Goal: Task Accomplishment & Management: Use online tool/utility

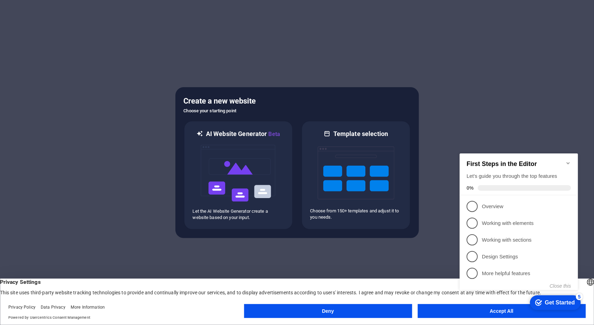
click at [462, 314] on appcues-checklist "Contextual help checklist present on screen" at bounding box center [520, 228] width 127 height 171
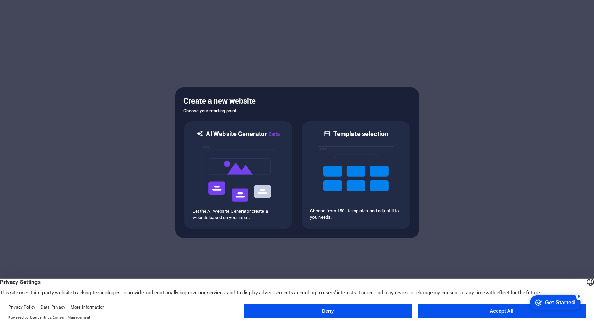
click at [437, 311] on button "Accept All" at bounding box center [502, 311] width 168 height 14
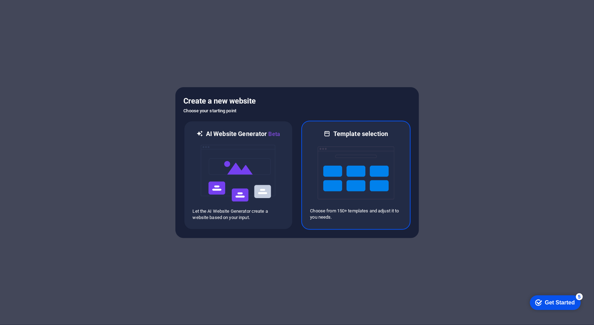
click at [355, 167] on img at bounding box center [356, 173] width 77 height 70
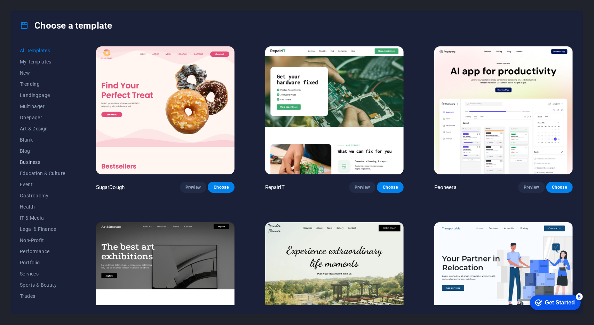
scroll to position [18, 0]
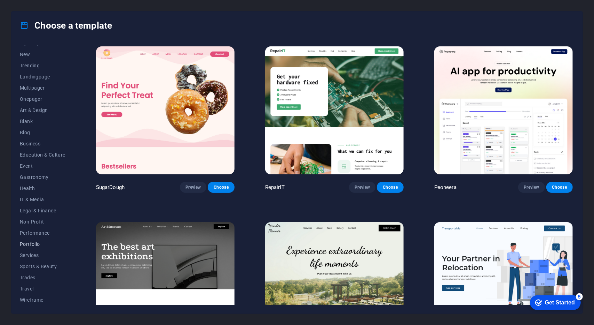
click at [31, 244] on span "Portfolio" at bounding box center [43, 244] width 46 height 6
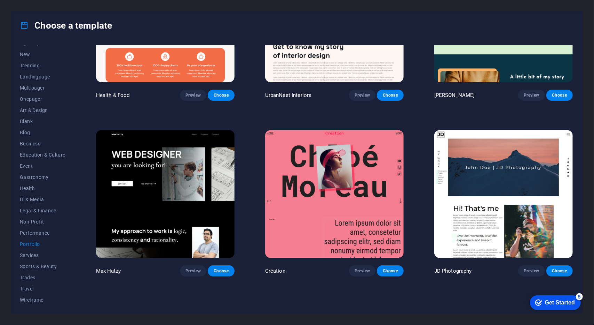
scroll to position [0, 0]
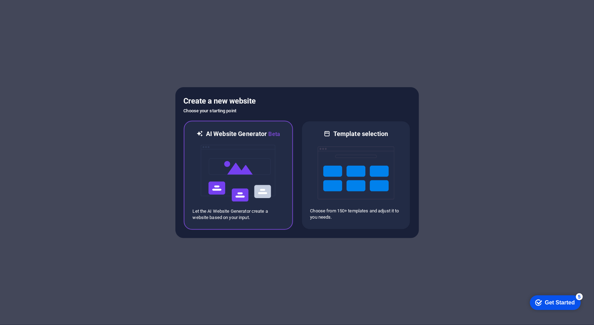
click at [242, 187] on img at bounding box center [238, 173] width 77 height 70
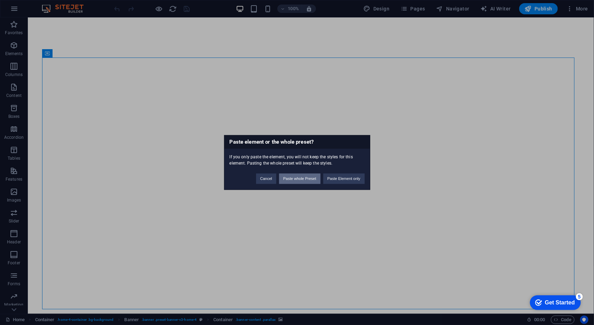
click at [304, 180] on button "Paste whole Preset" at bounding box center [299, 178] width 41 height 10
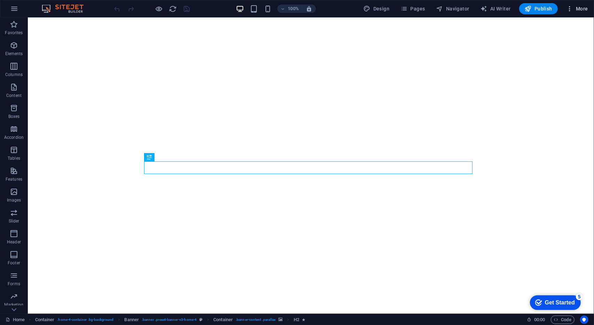
click at [576, 13] on button "More" at bounding box center [578, 8] width 28 height 11
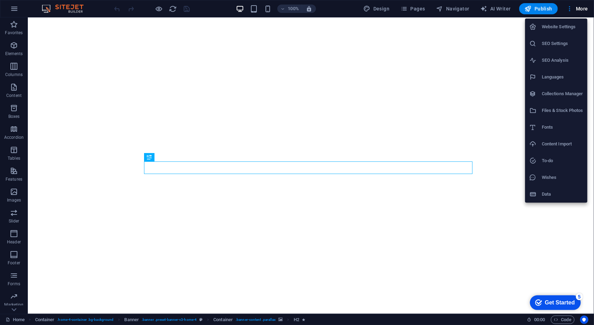
click at [31, 18] on div at bounding box center [297, 162] width 594 height 325
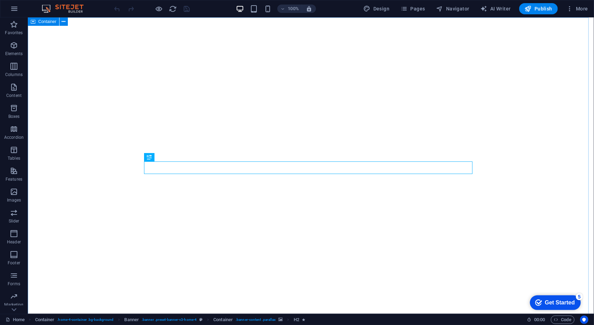
click at [33, 23] on icon at bounding box center [33, 21] width 5 height 8
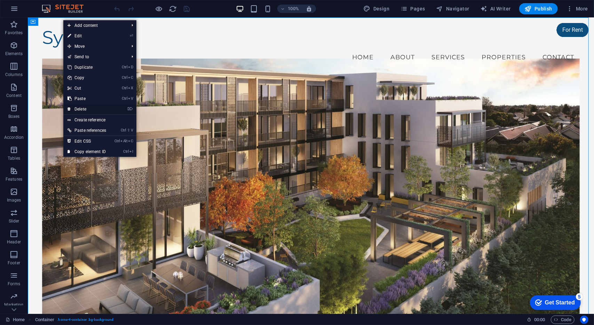
click at [110, 111] on link "⌦ Delete" at bounding box center [86, 109] width 47 height 10
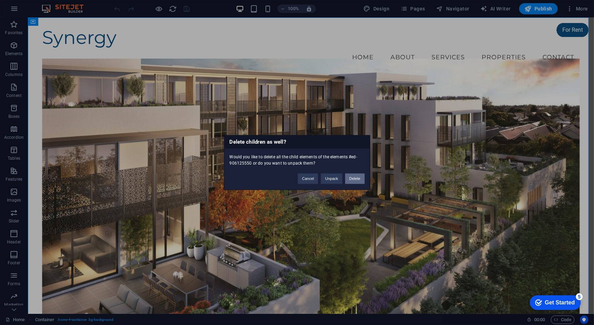
click at [352, 174] on button "Delete" at bounding box center [354, 178] width 19 height 10
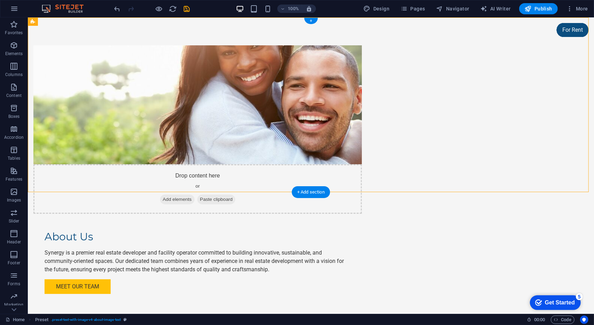
drag, startPoint x: 98, startPoint y: 26, endPoint x: 308, endPoint y: 192, distance: 267.5
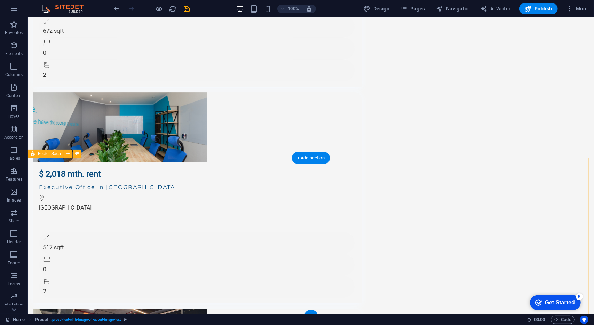
scroll to position [1510, 0]
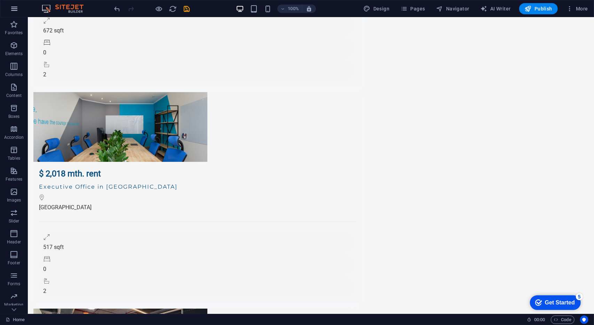
click at [16, 9] on icon "button" at bounding box center [14, 9] width 8 height 8
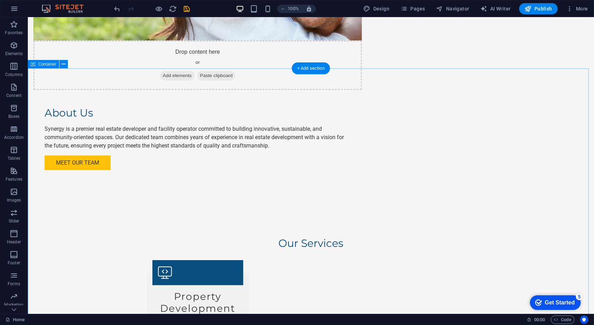
scroll to position [0, 0]
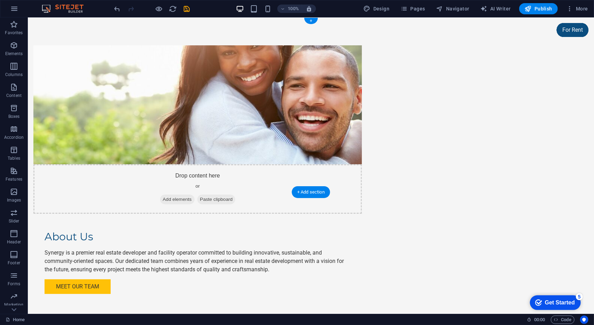
click at [259, 137] on figure at bounding box center [197, 104] width 329 height 119
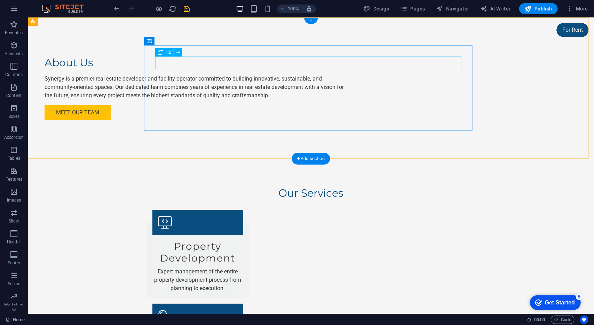
click at [257, 57] on div "About Us" at bounding box center [197, 62] width 306 height 13
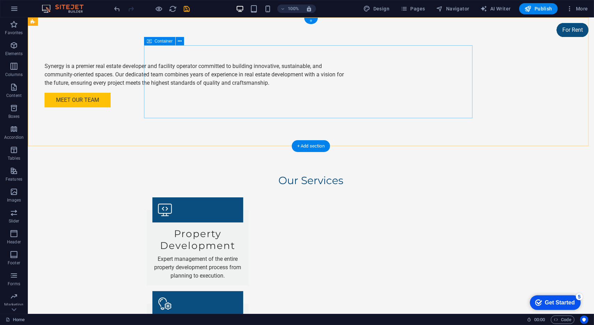
click at [214, 47] on div "Synergy is a premier real estate developer and facility operator committed to b…" at bounding box center [197, 81] width 329 height 73
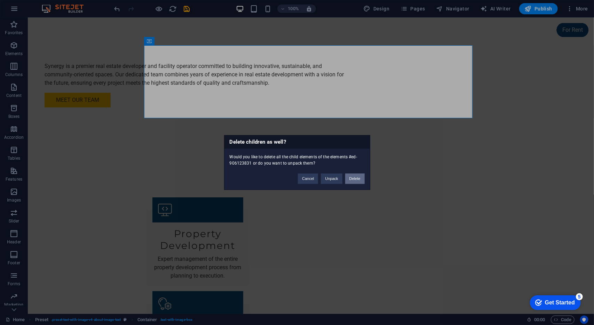
click at [354, 179] on button "Delete" at bounding box center [354, 178] width 19 height 10
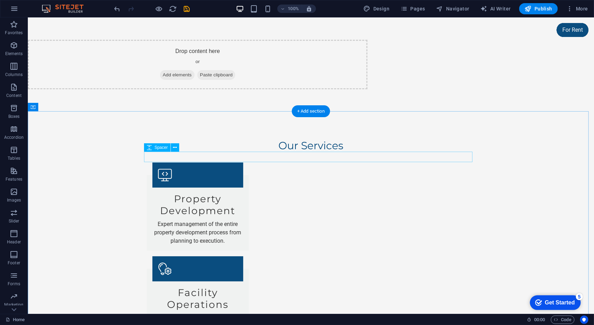
click at [267, 151] on div at bounding box center [311, 156] width 329 height 10
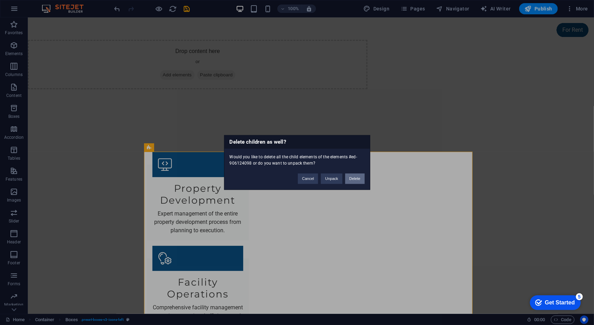
click at [354, 178] on button "Delete" at bounding box center [354, 178] width 19 height 10
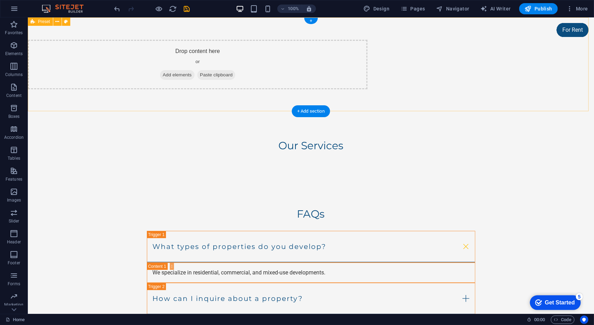
click at [235, 77] on span "Paste clipboard" at bounding box center [216, 75] width 38 height 10
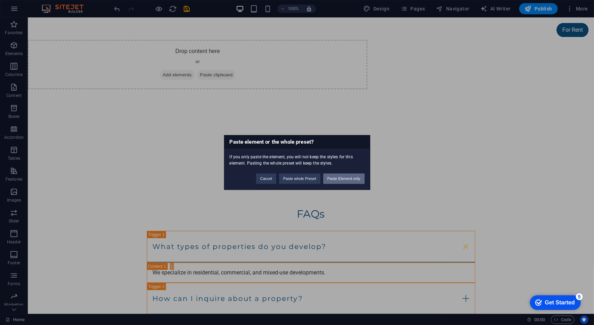
click at [340, 179] on button "Paste Element only" at bounding box center [343, 178] width 41 height 10
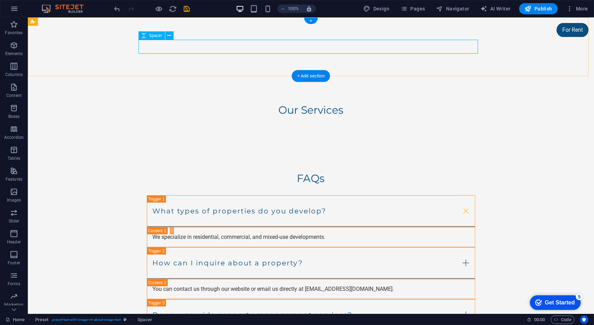
click at [322, 43] on div at bounding box center [198, 46] width 340 height 14
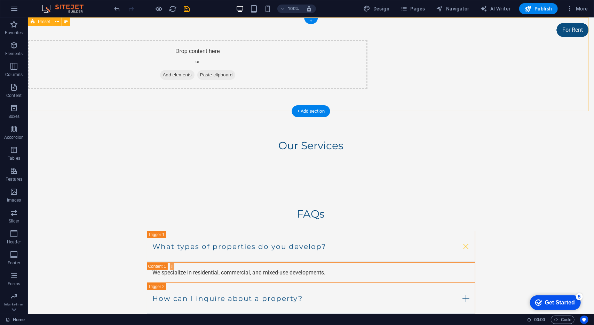
click at [194, 75] on span "Add elements" at bounding box center [177, 75] width 34 height 10
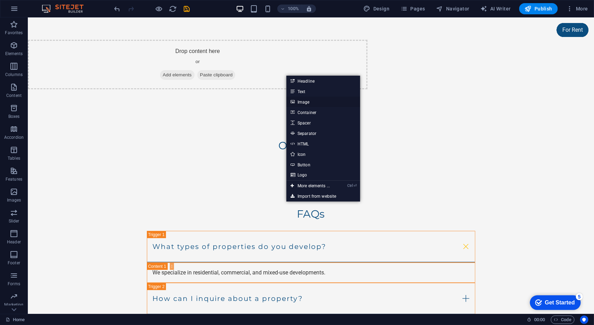
click at [321, 100] on link "Image" at bounding box center [324, 101] width 74 height 10
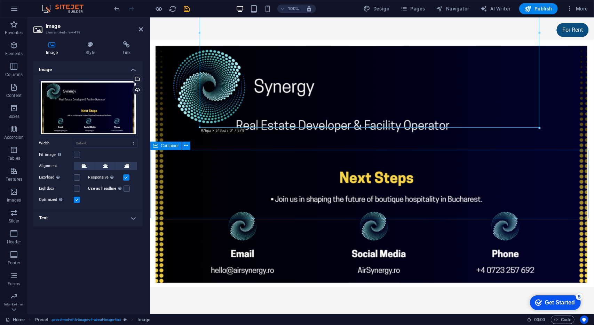
scroll to position [101, 0]
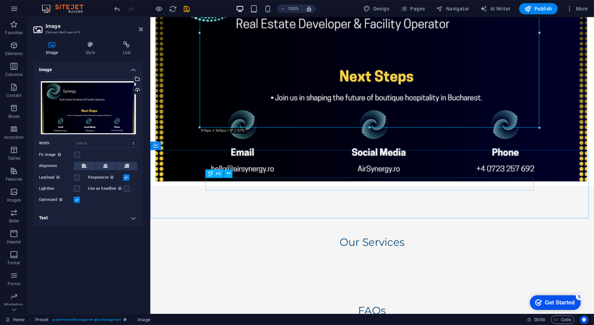
click at [380, 235] on div "Our Services" at bounding box center [372, 241] width 329 height 13
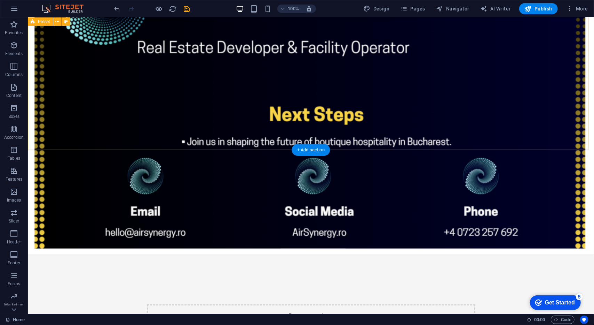
click at [364, 146] on div at bounding box center [311, 96] width 567 height 360
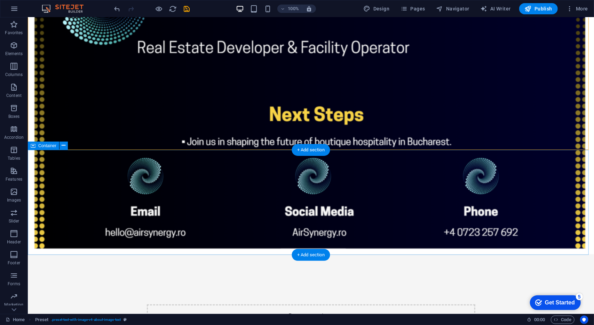
click at [361, 276] on div "Drop content here or Add elements Paste clipboard" at bounding box center [311, 328] width 567 height 105
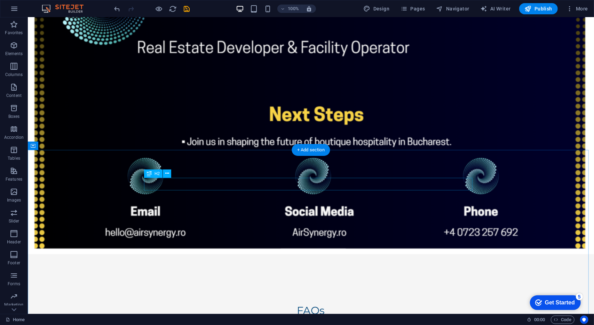
click at [349, 304] on div "FAQs" at bounding box center [311, 310] width 329 height 13
click at [351, 314] on div "What types of properties do you develop?" at bounding box center [311, 330] width 329 height 32
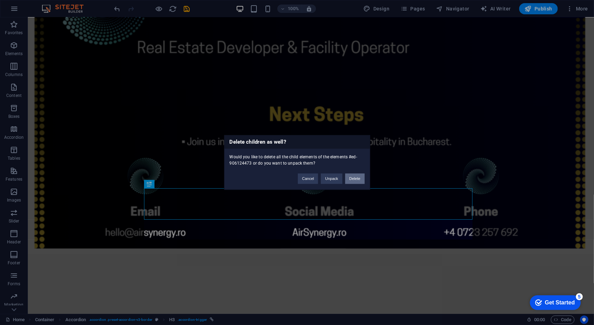
click at [358, 177] on button "Delete" at bounding box center [354, 178] width 19 height 10
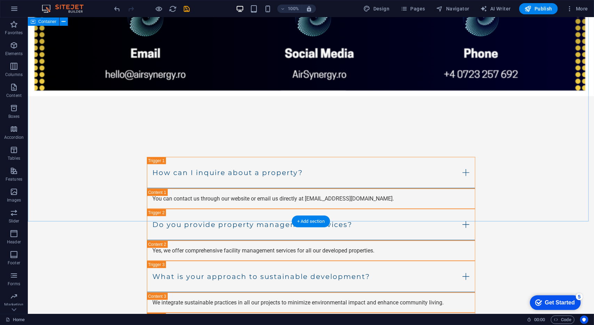
scroll to position [353, 0]
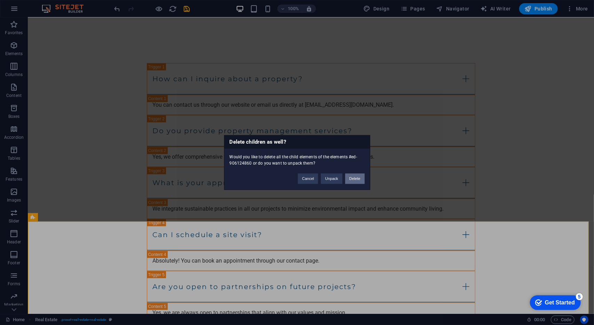
click at [350, 178] on button "Delete" at bounding box center [354, 178] width 19 height 10
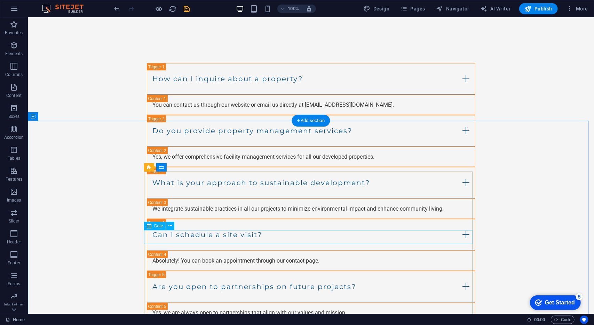
scroll to position [457, 0]
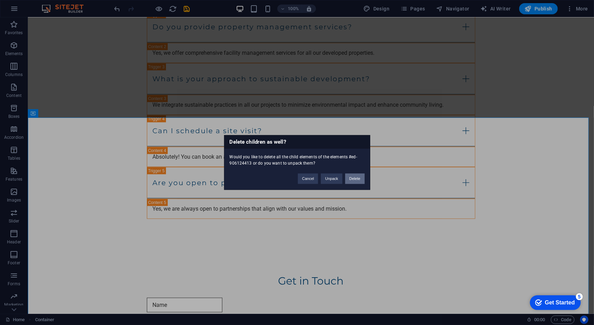
click at [348, 174] on button "Delete" at bounding box center [354, 178] width 19 height 10
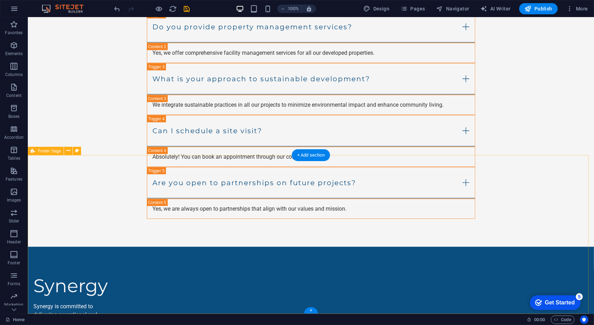
scroll to position [419, 0]
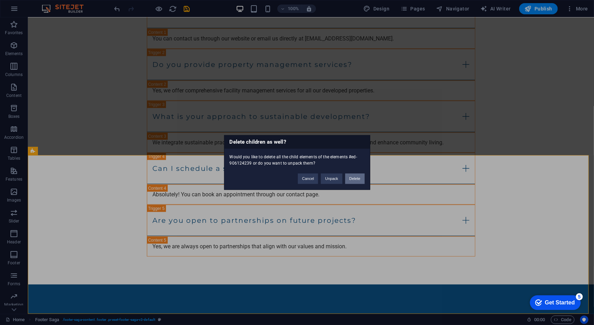
click at [353, 177] on button "Delete" at bounding box center [354, 178] width 19 height 10
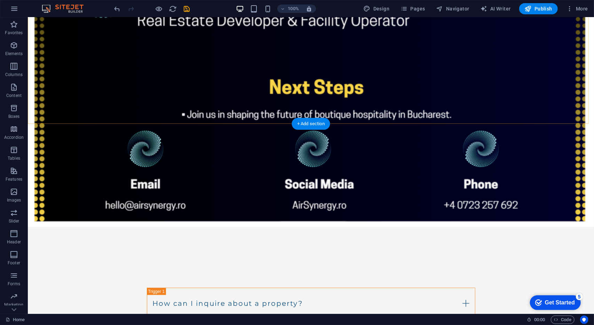
scroll to position [127, 0]
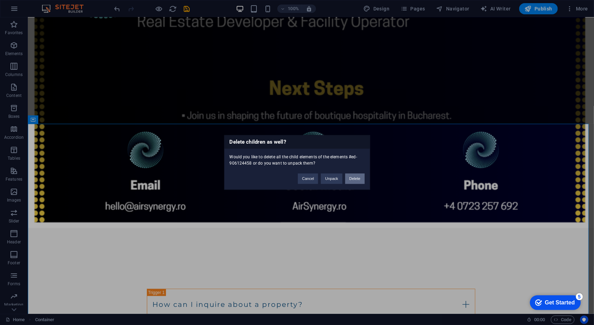
click at [353, 176] on button "Delete" at bounding box center [354, 178] width 19 height 10
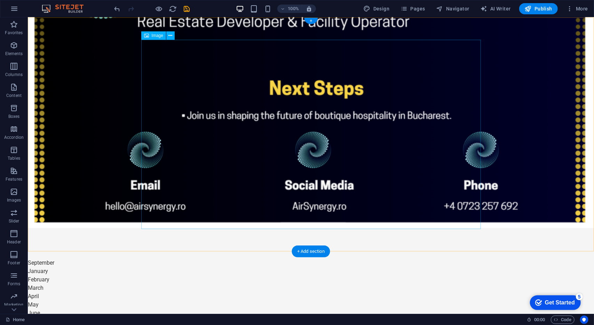
scroll to position [0, 0]
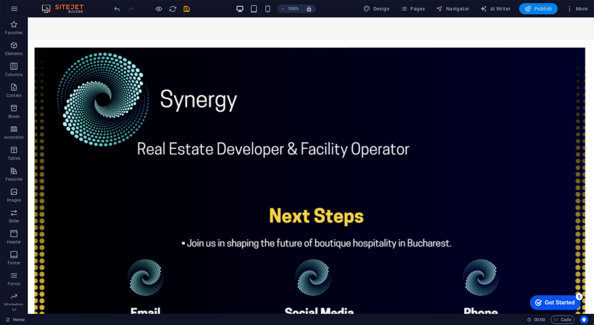
click at [548, 10] on span "Publish" at bounding box center [539, 8] width 28 height 7
